Goal: Answer question/provide support: Share knowledge or assist other users

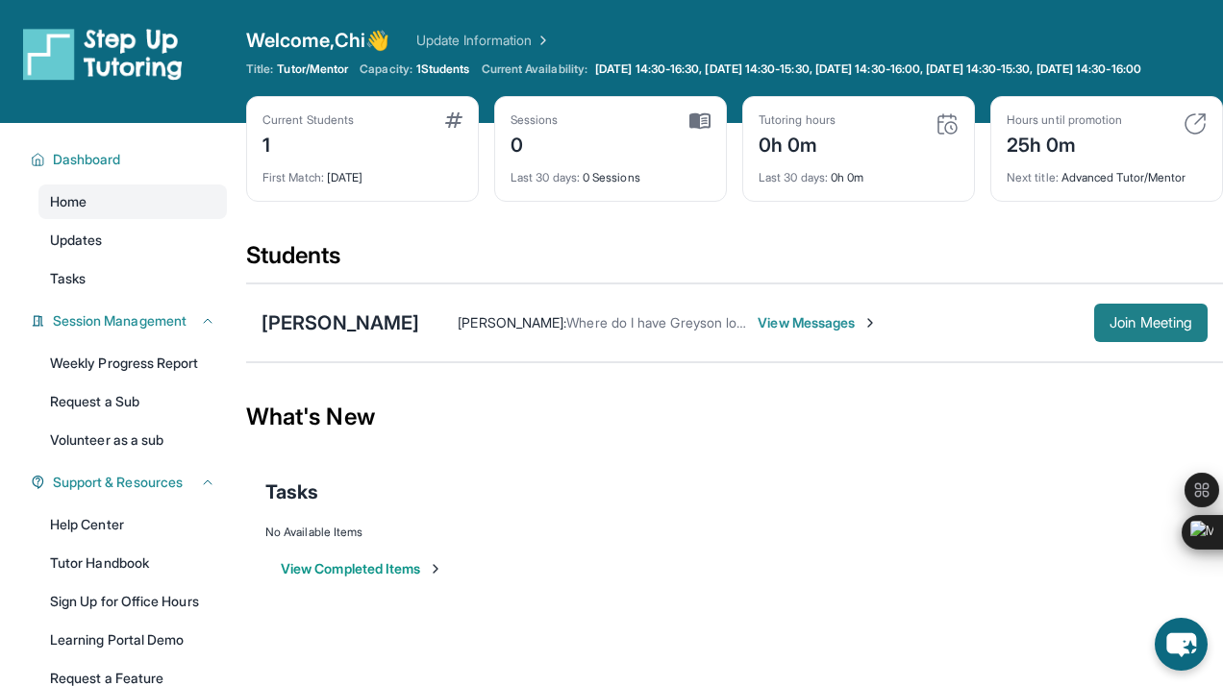
click at [1142, 329] on span "Join Meeting" at bounding box center [1150, 323] width 83 height 12
click at [179, 244] on link "Updates" at bounding box center [132, 240] width 188 height 35
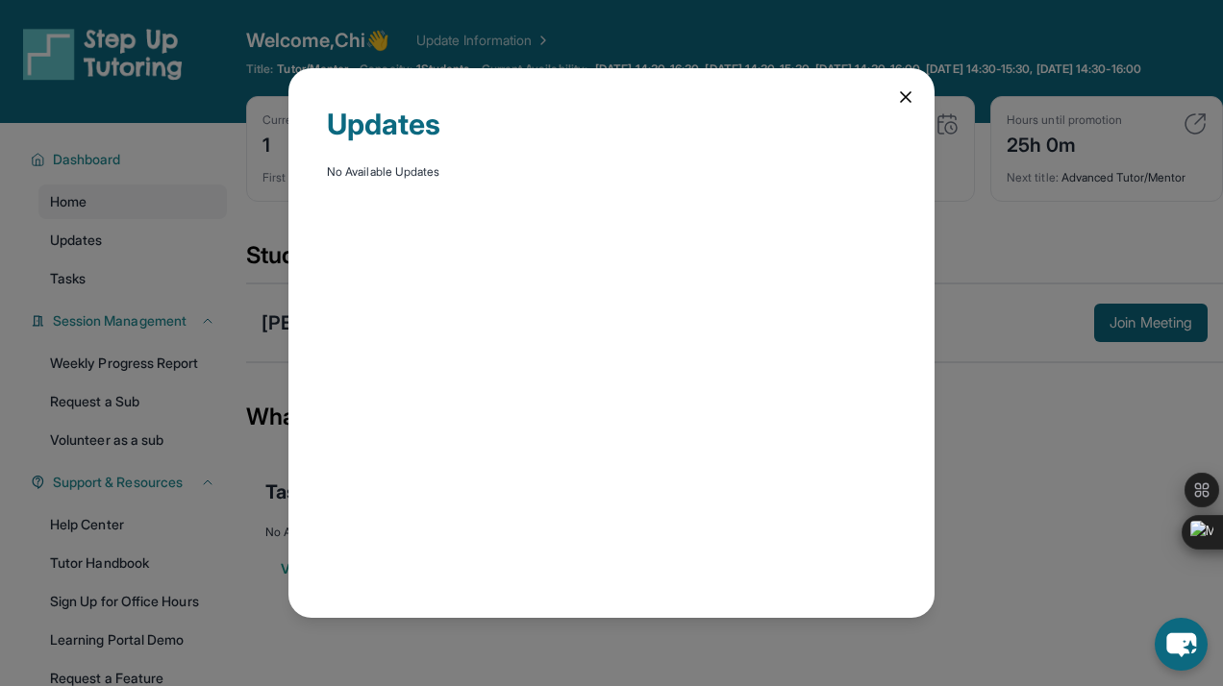
click at [904, 95] on icon at bounding box center [906, 97] width 10 height 10
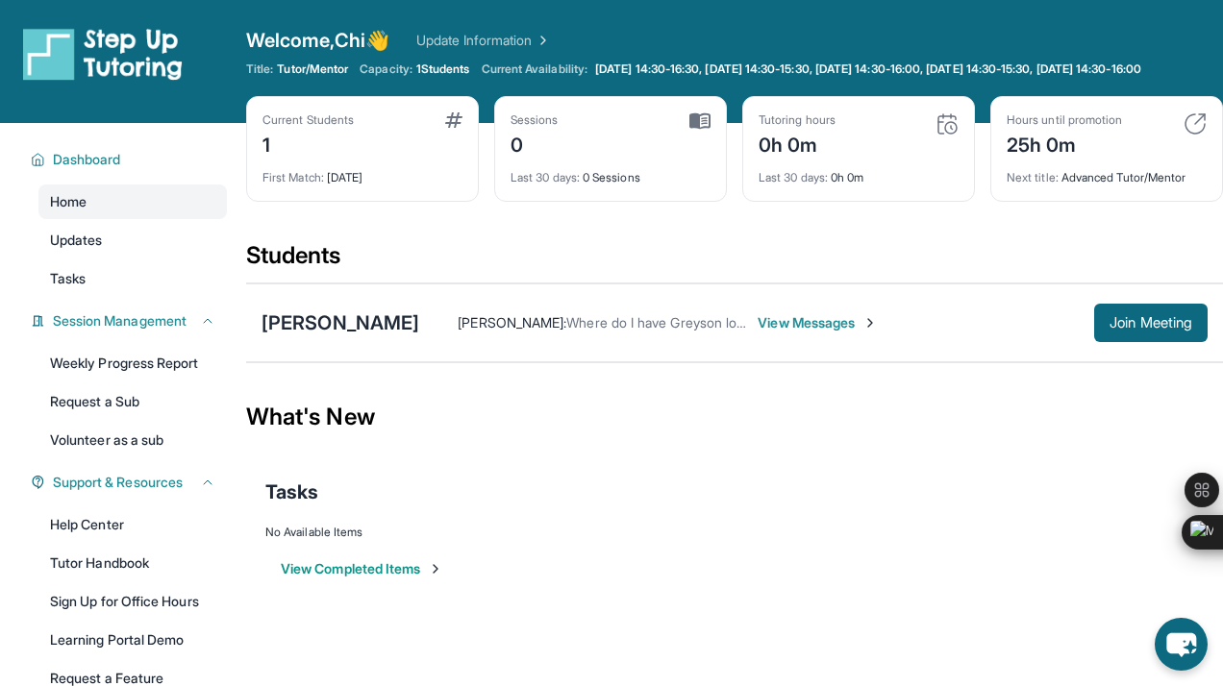
scroll to position [160, 0]
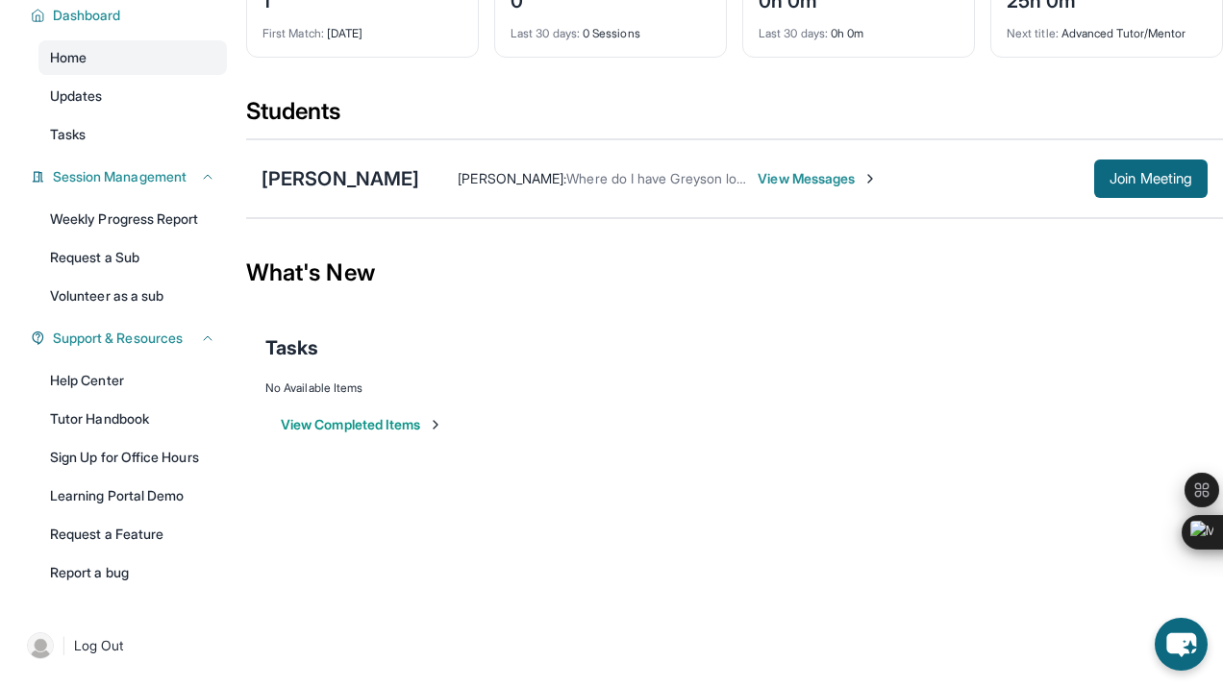
click at [184, 400] on div "Help Center Tutor Handbook Sign Up for Office Hours Learning Portal Demo Reques…" at bounding box center [132, 476] width 188 height 227
click at [186, 383] on link "Help Center" at bounding box center [132, 380] width 188 height 35
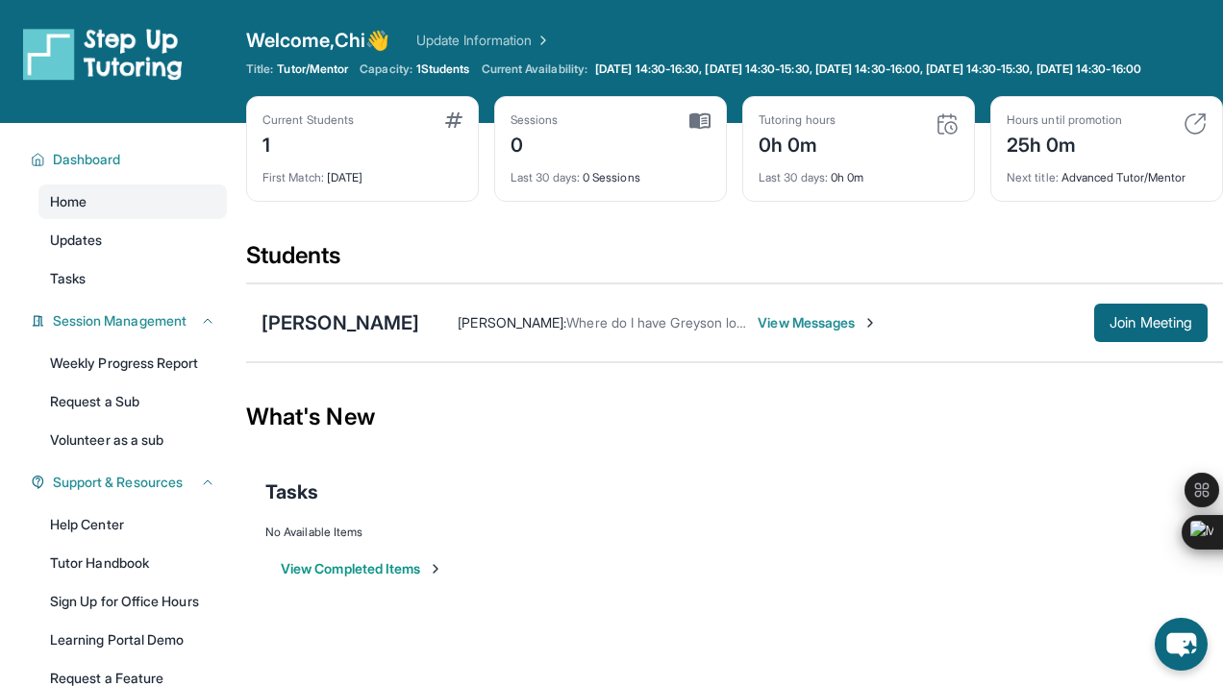
click at [319, 128] on div "Current Students" at bounding box center [307, 119] width 91 height 15
click at [268, 185] on span "First Match :" at bounding box center [293, 177] width 62 height 14
click at [434, 68] on span "1 Students" at bounding box center [443, 69] width 54 height 15
click at [383, 336] on div "[PERSON_NAME]" at bounding box center [340, 323] width 158 height 27
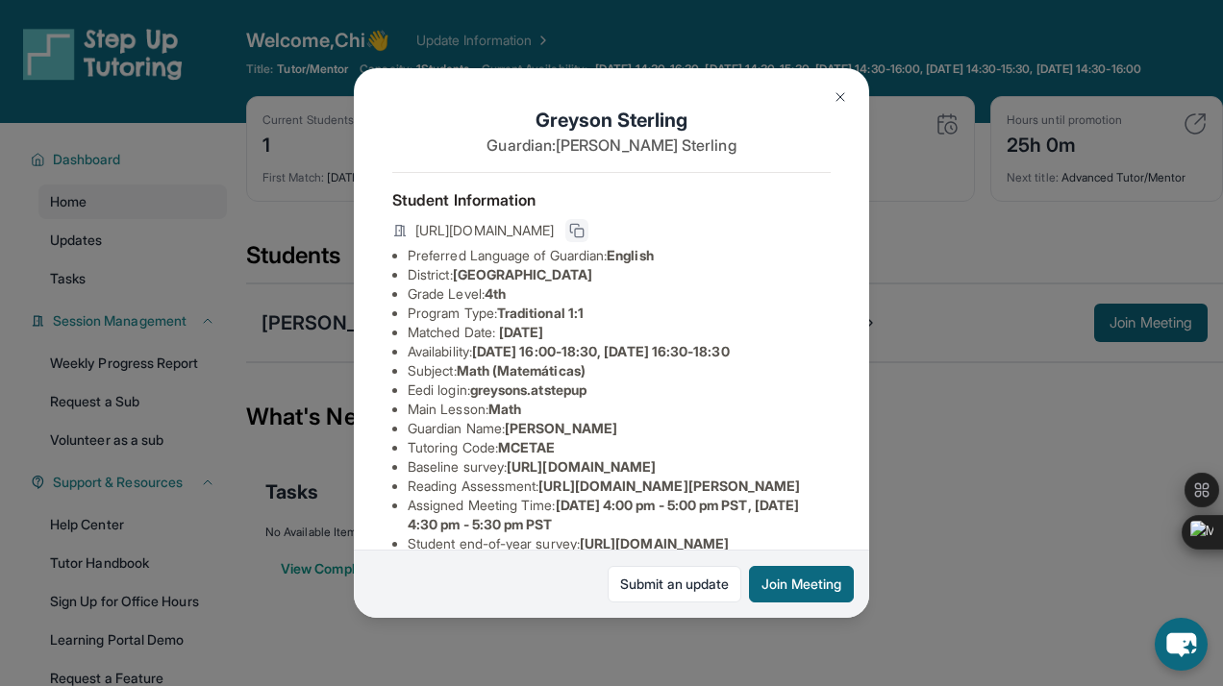
click at [584, 235] on icon at bounding box center [576, 230] width 15 height 15
click at [588, 222] on button at bounding box center [576, 230] width 23 height 23
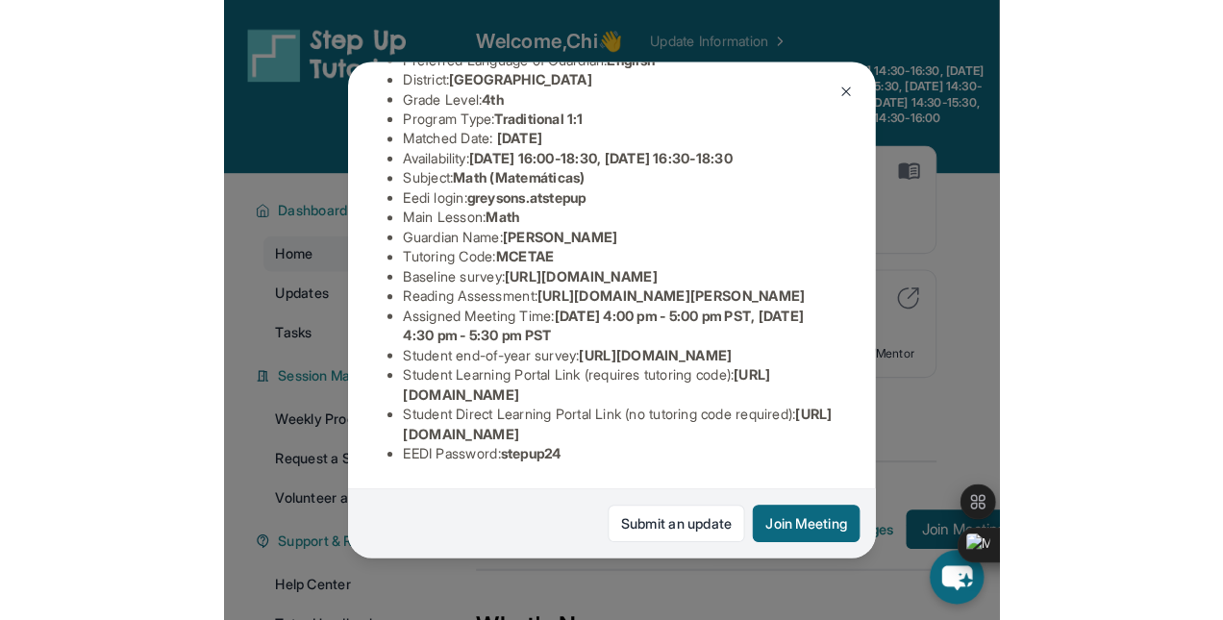
scroll to position [343, 0]
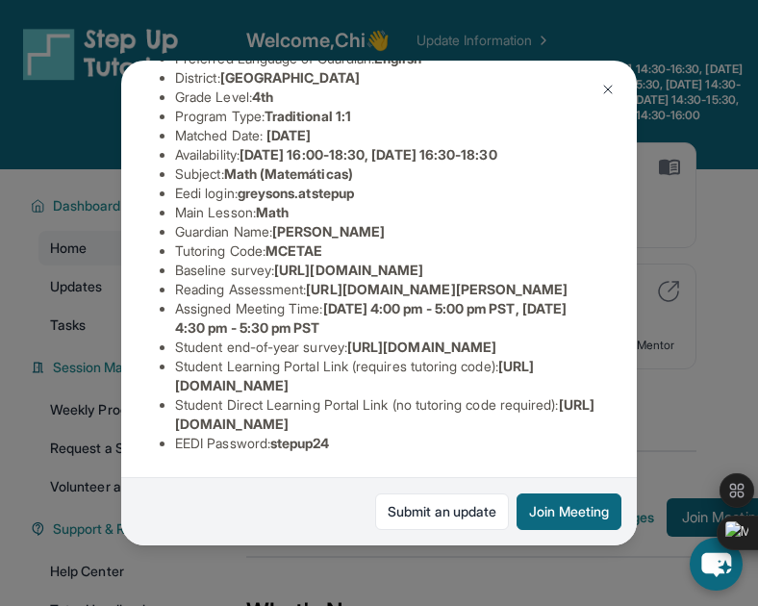
drag, startPoint x: 174, startPoint y: 425, endPoint x: 581, endPoint y: 426, distance: 406.7
click at [581, 426] on li "Student Direct Learning Portal Link (no tutoring code required) : [URL][DOMAIN_…" at bounding box center [386, 414] width 423 height 38
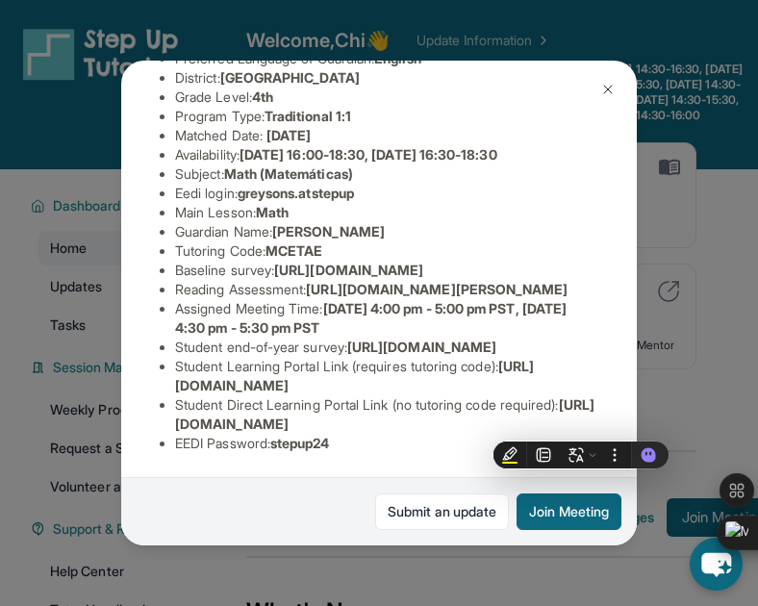
copy span "[URL][DOMAIN_NAME]"
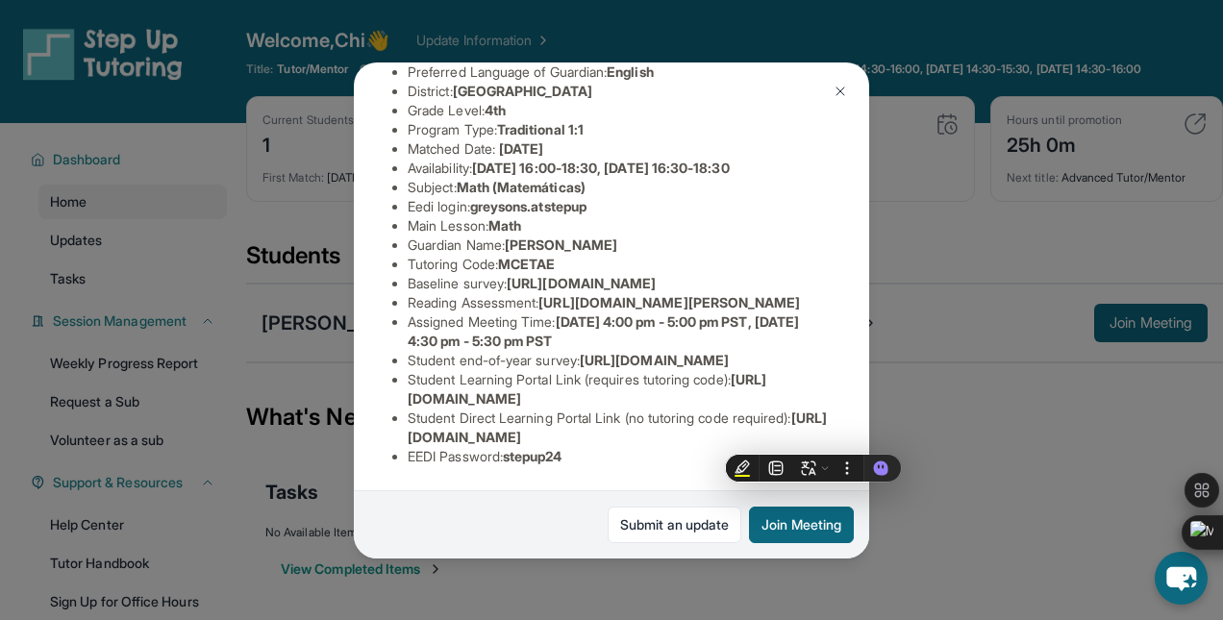
scroll to position [332, 0]
